Goal: Task Accomplishment & Management: Manage account settings

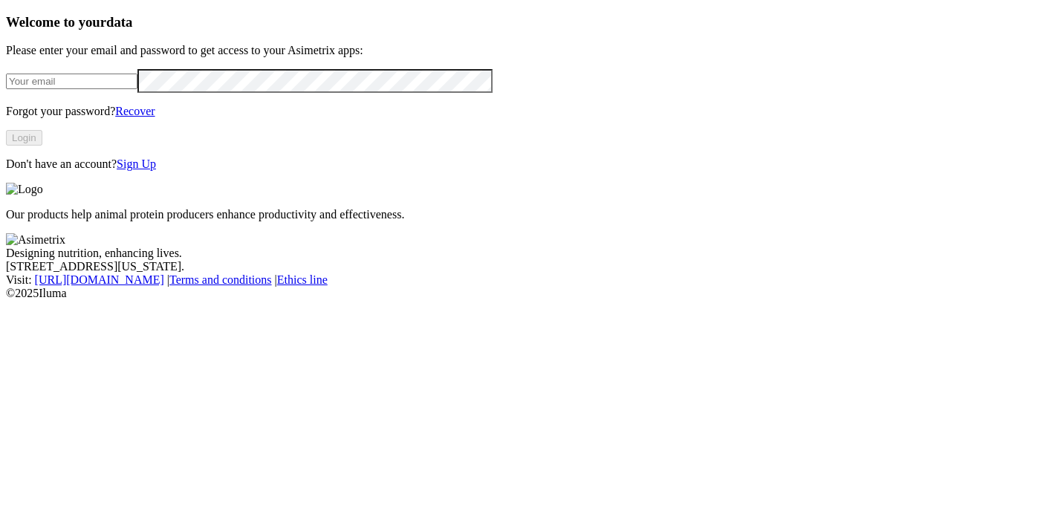
type input "[EMAIL_ADDRESS][DOMAIN_NAME]"
drag, startPoint x: 260, startPoint y: 117, endPoint x: 11, endPoint y: 120, distance: 248.9
click at [11, 120] on div "Welcome to your data Please enter your email and password to get access to your…" at bounding box center [529, 93] width 1046 height 158
paste input "[EMAIL_ADDRESS][PERSON_NAME][DOMAIN_NAME]"
type input "[EMAIL_ADDRESS][PERSON_NAME][DOMAIN_NAME]"
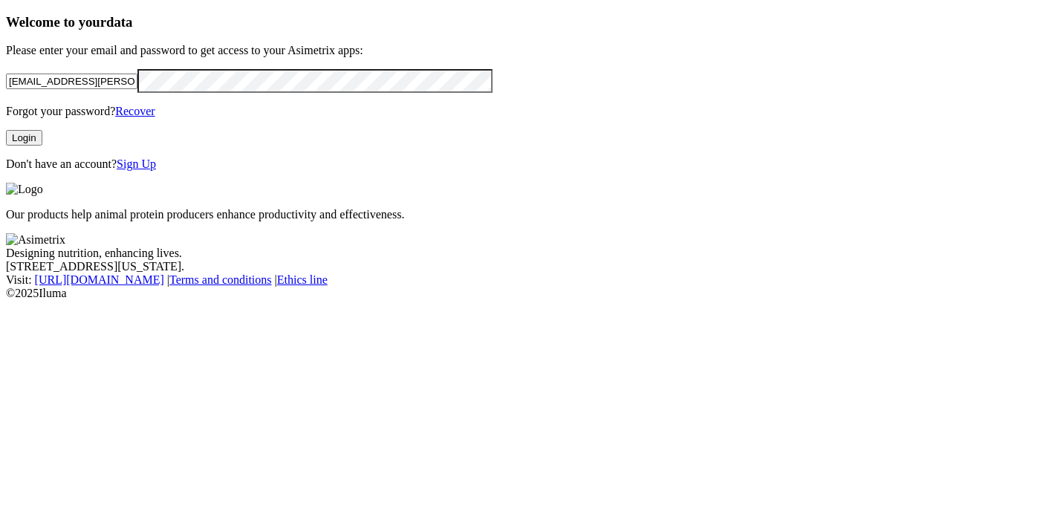
click at [0, 143] on html "Welcome to your data Please enter your email and password to get access to your…" at bounding box center [529, 153] width 1058 height 306
click at [347, 171] on p "Don't have an account? Sign Up" at bounding box center [529, 164] width 1046 height 13
click at [42, 146] on button "Login" at bounding box center [24, 138] width 36 height 16
